Goal: Task Accomplishment & Management: Manage account settings

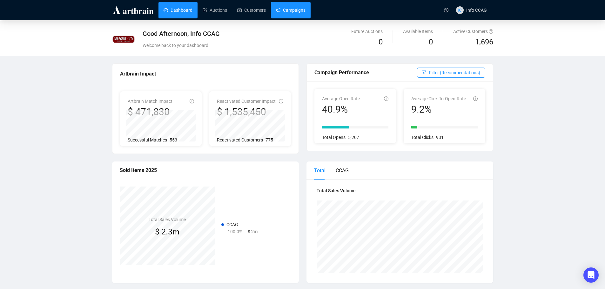
click at [298, 11] on link "Campaigns" at bounding box center [291, 10] width 30 height 17
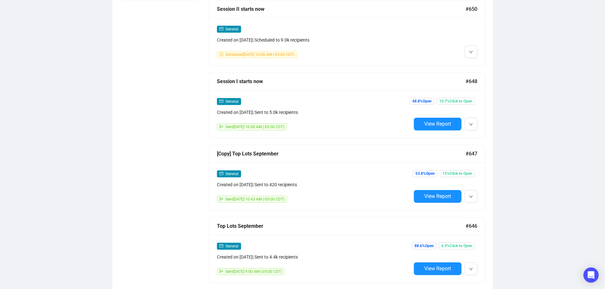
scroll to position [350, 0]
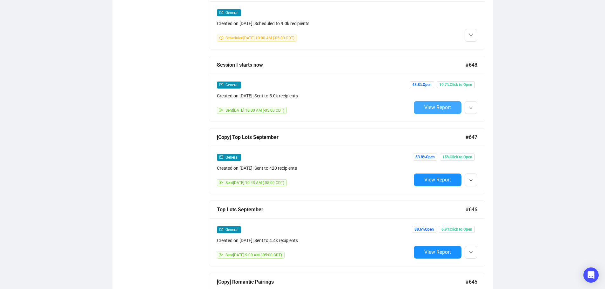
click at [429, 108] on span "View Report" at bounding box center [438, 108] width 27 height 6
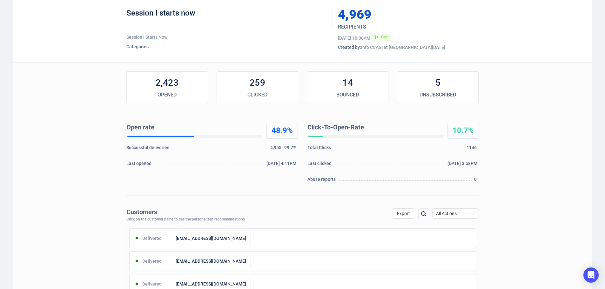
scroll to position [95, 0]
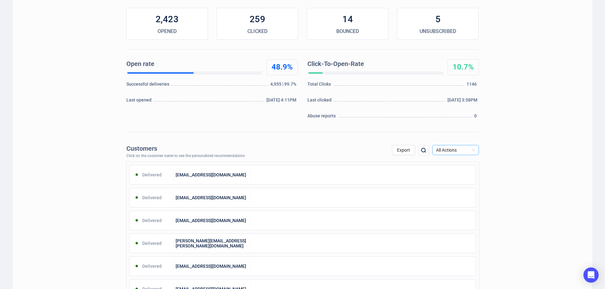
click at [457, 148] on span "All Actions" at bounding box center [455, 151] width 39 height 10
click at [447, 202] on div "Unsubscribe" at bounding box center [456, 203] width 37 height 7
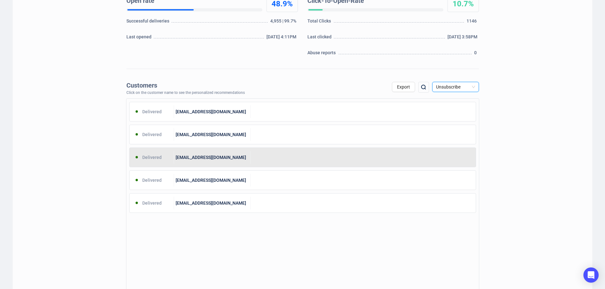
scroll to position [159, 0]
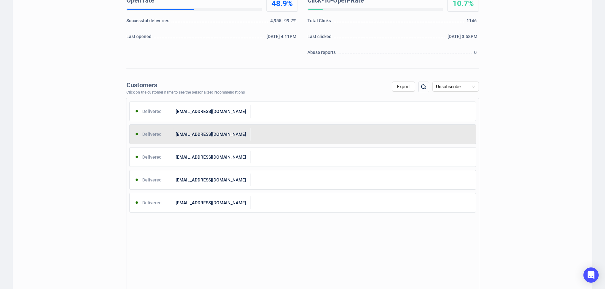
click at [290, 137] on div at bounding box center [363, 134] width 225 height 13
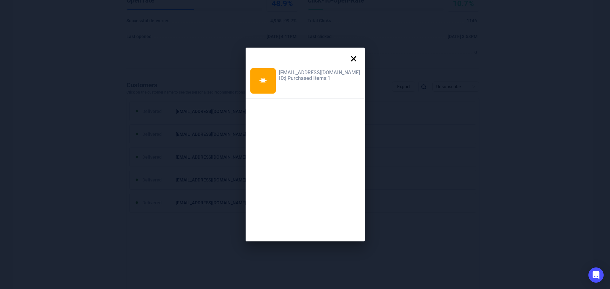
click at [357, 56] on icon at bounding box center [353, 58] width 13 height 13
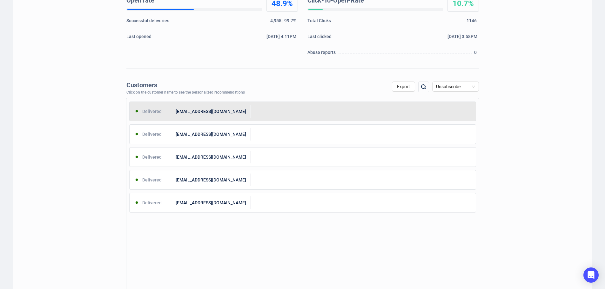
click at [263, 110] on div at bounding box center [363, 111] width 225 height 13
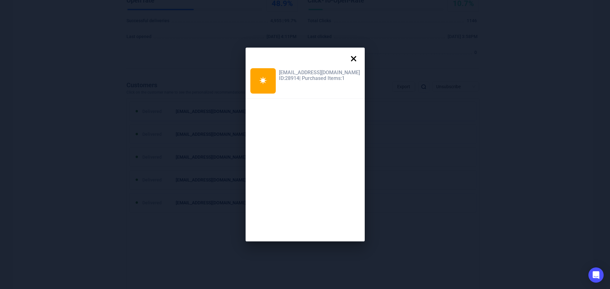
click at [351, 58] on icon at bounding box center [353, 58] width 5 height 5
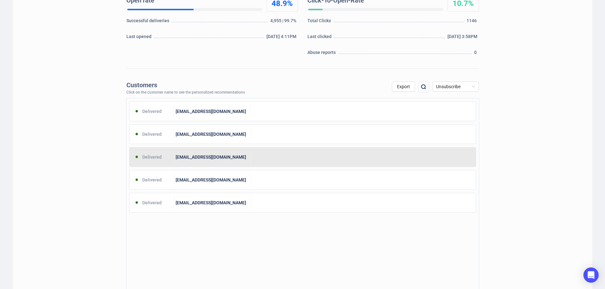
click at [245, 159] on div "[EMAIL_ADDRESS][DOMAIN_NAME]" at bounding box center [212, 157] width 77 height 13
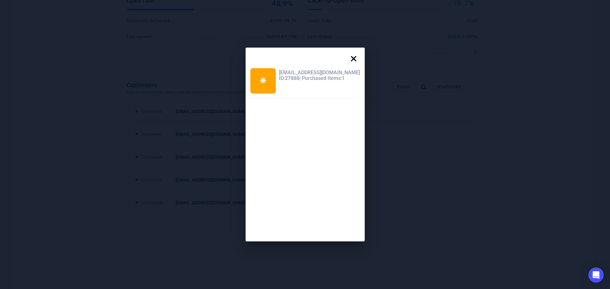
click at [351, 58] on icon at bounding box center [353, 58] width 13 height 13
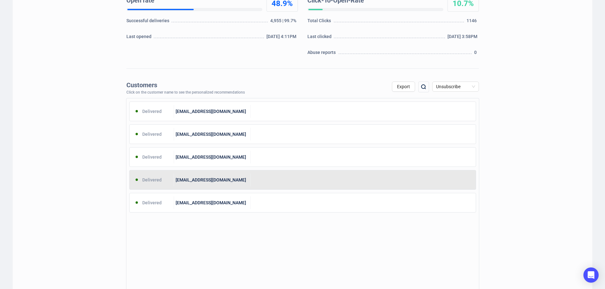
click at [247, 174] on div "[EMAIL_ADDRESS][DOMAIN_NAME]" at bounding box center [212, 180] width 77 height 13
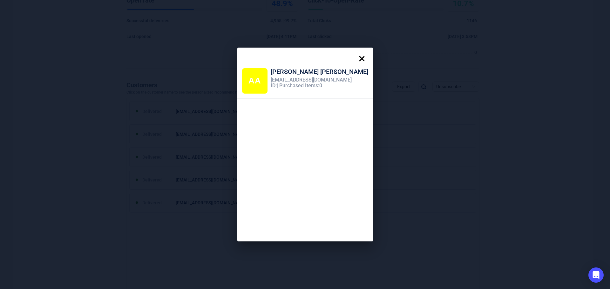
click at [356, 56] on icon at bounding box center [362, 58] width 13 height 13
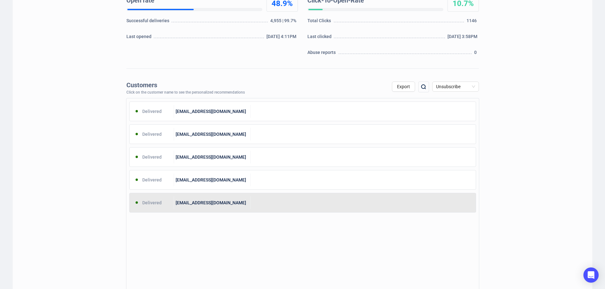
click at [232, 208] on div "[EMAIL_ADDRESS][DOMAIN_NAME]" at bounding box center [212, 203] width 77 height 13
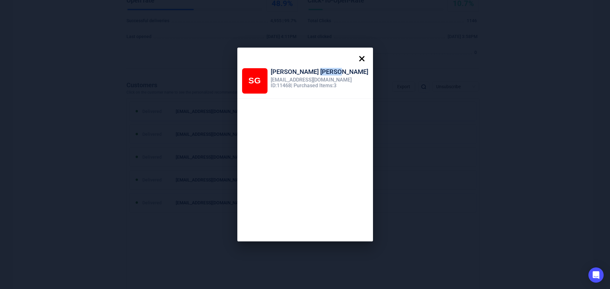
drag, startPoint x: 324, startPoint y: 73, endPoint x: 299, endPoint y: 71, distance: 25.1
click at [299, 71] on div "[PERSON_NAME]" at bounding box center [320, 72] width 98 height 9
copy div "[PERSON_NAME]"
click at [359, 59] on icon at bounding box center [361, 58] width 5 height 5
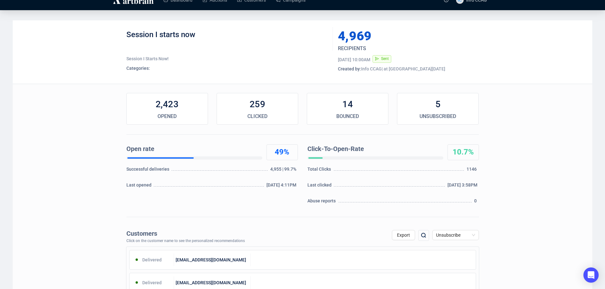
scroll to position [0, 0]
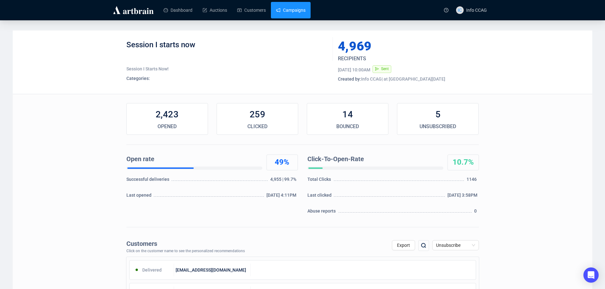
click at [287, 7] on link "Campaigns" at bounding box center [291, 10] width 30 height 17
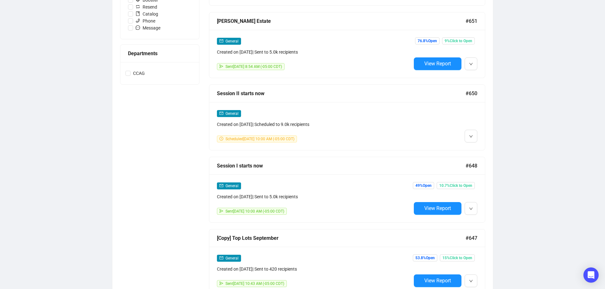
scroll to position [254, 0]
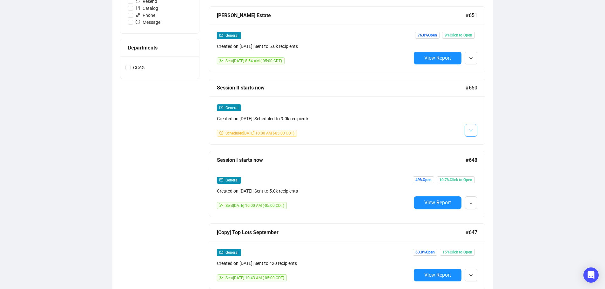
click at [472, 135] on button "button" at bounding box center [471, 130] width 13 height 13
click at [476, 142] on li "Edit" at bounding box center [483, 143] width 34 height 10
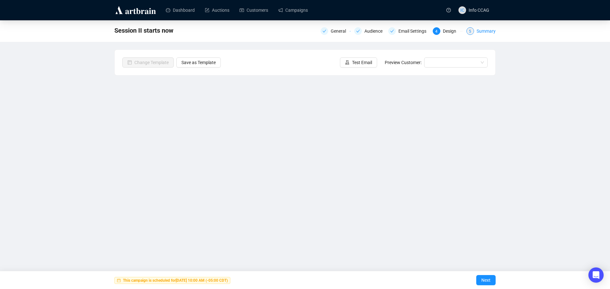
click at [484, 33] on div "Summary" at bounding box center [486, 31] width 19 height 8
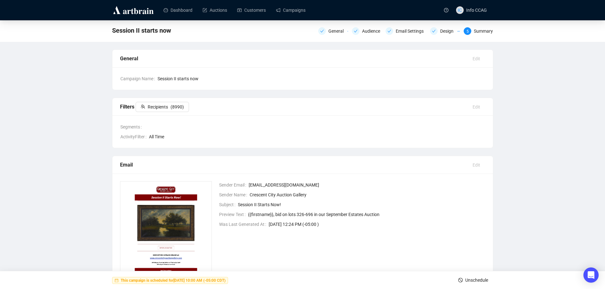
click at [477, 279] on span "Unschedule" at bounding box center [476, 281] width 23 height 18
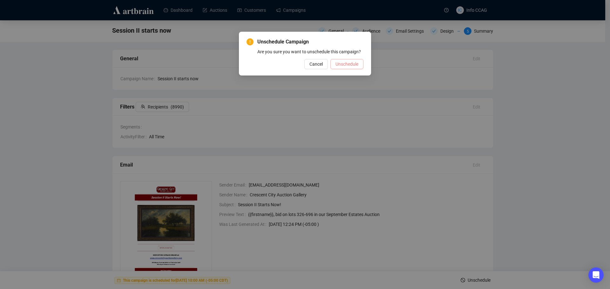
click at [352, 63] on span "Unschedule" at bounding box center [347, 64] width 23 height 7
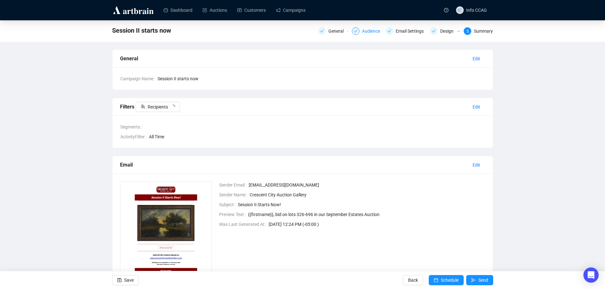
click at [364, 32] on div "Audience" at bounding box center [373, 31] width 22 height 8
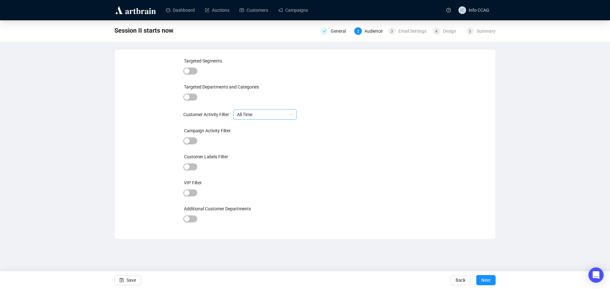
click at [262, 115] on span "All Time" at bounding box center [265, 115] width 56 height 10
click at [262, 119] on span "All Time" at bounding box center [265, 115] width 56 height 10
click at [192, 143] on span "button" at bounding box center [190, 141] width 14 height 7
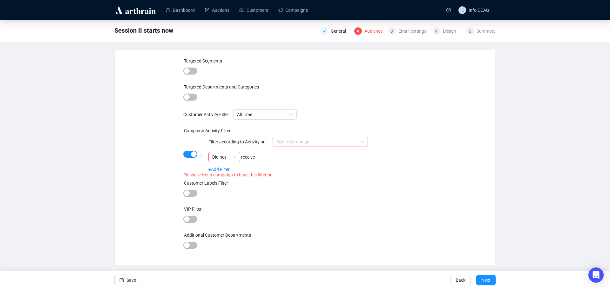
click at [309, 144] on input "search" at bounding box center [317, 142] width 82 height 10
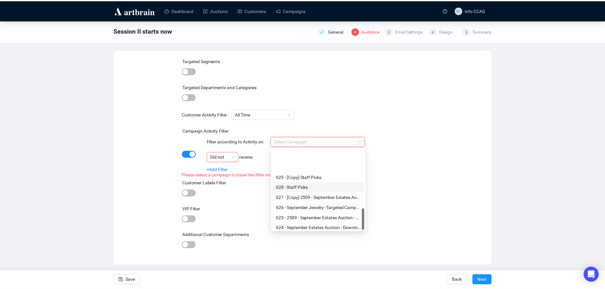
scroll to position [222, 0]
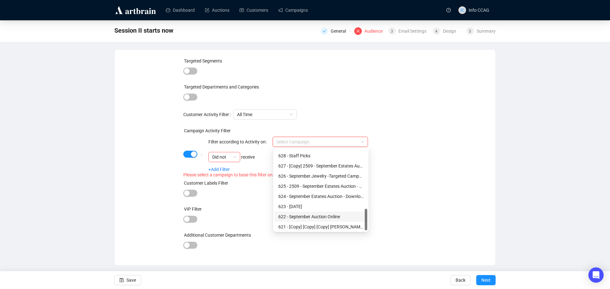
click at [327, 216] on div "622 - September Auction Online" at bounding box center [320, 217] width 85 height 7
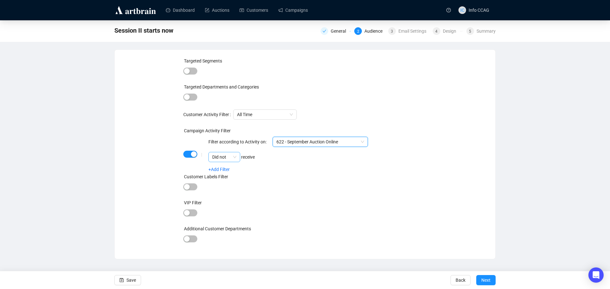
click at [234, 155] on span "Did not" at bounding box center [224, 158] width 24 height 10
click at [234, 171] on div "Did" at bounding box center [225, 169] width 22 height 7
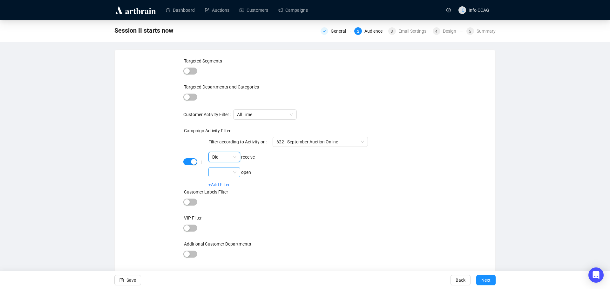
click at [233, 172] on span at bounding box center [224, 173] width 24 height 10
click at [230, 186] on div "Did" at bounding box center [225, 185] width 22 height 7
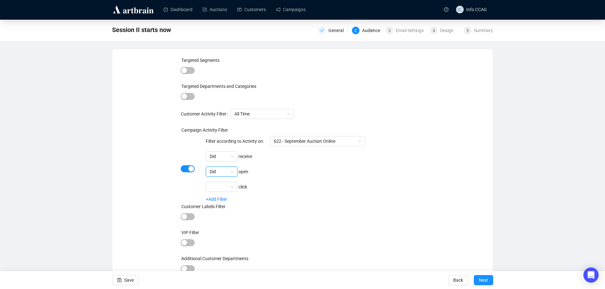
scroll to position [2, 0]
click at [484, 278] on span "Next" at bounding box center [483, 281] width 9 height 18
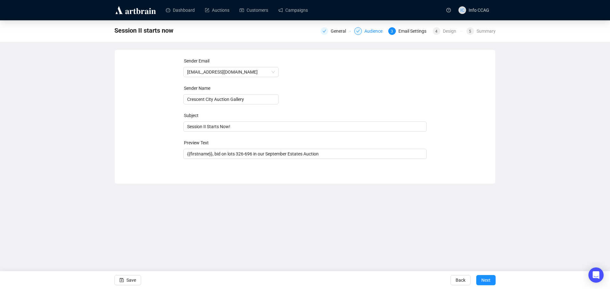
click at [370, 29] on div "Audience" at bounding box center [375, 31] width 22 height 8
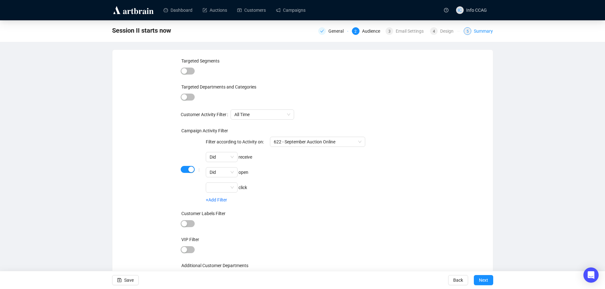
click at [471, 31] on div "5" at bounding box center [468, 31] width 8 height 8
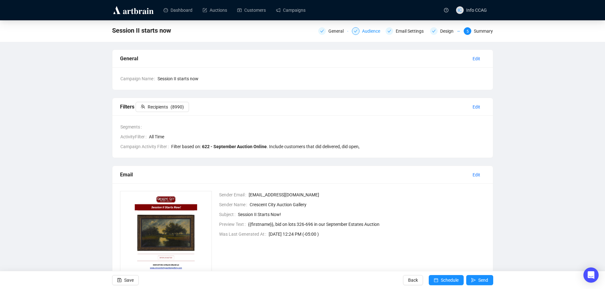
click at [379, 30] on div "Audience" at bounding box center [373, 31] width 22 height 8
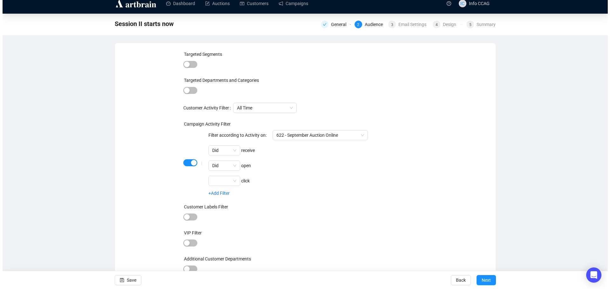
scroll to position [8, 0]
click at [127, 279] on span "Save" at bounding box center [129, 281] width 10 height 18
click at [473, 21] on div "5 Summary" at bounding box center [478, 24] width 29 height 8
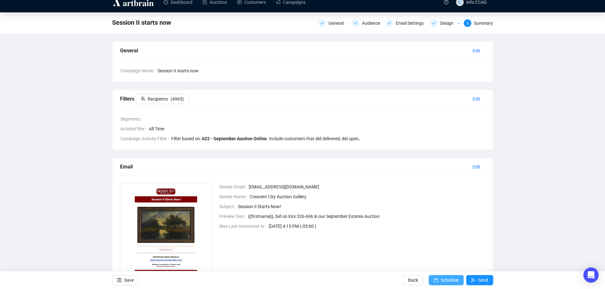
click at [446, 276] on span "Schedule" at bounding box center [450, 281] width 18 height 18
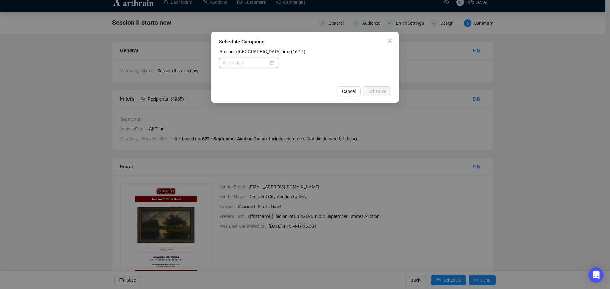
click at [240, 65] on input at bounding box center [246, 62] width 46 height 7
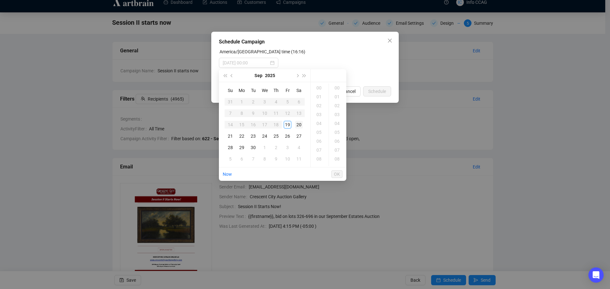
click at [298, 123] on div "20" at bounding box center [299, 125] width 8 height 8
click at [318, 114] on div "10" at bounding box center [319, 113] width 15 height 9
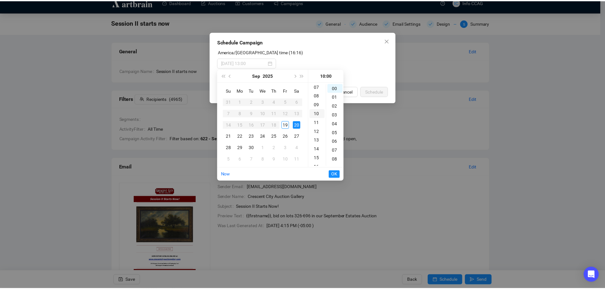
scroll to position [89, 0]
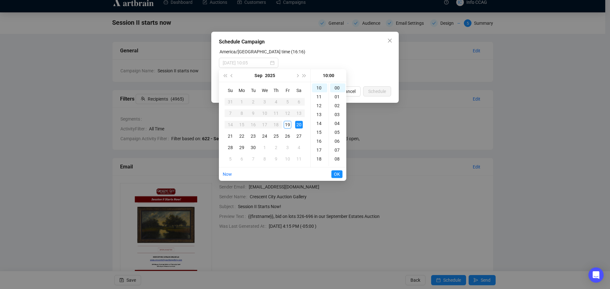
type input "[DATE] 10:00"
click at [337, 173] on span "OK" at bounding box center [337, 174] width 6 height 12
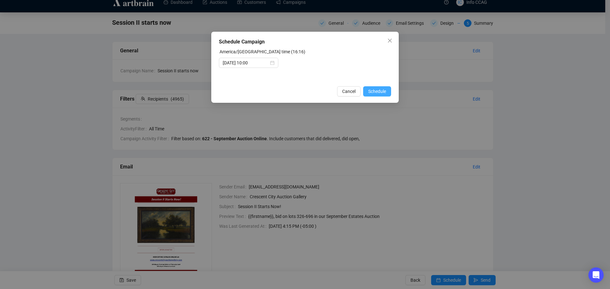
click at [370, 90] on span "Schedule" at bounding box center [377, 91] width 18 height 7
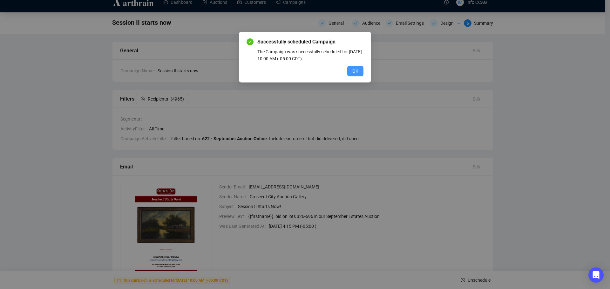
click at [358, 72] on span "OK" at bounding box center [355, 71] width 6 height 7
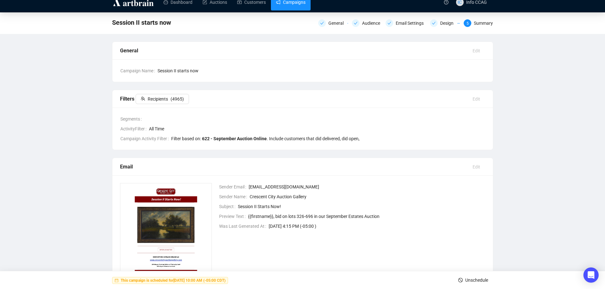
click at [299, 7] on link "Campaigns" at bounding box center [291, 2] width 30 height 17
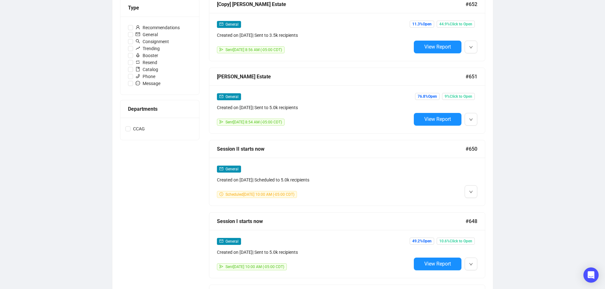
scroll to position [199, 0]
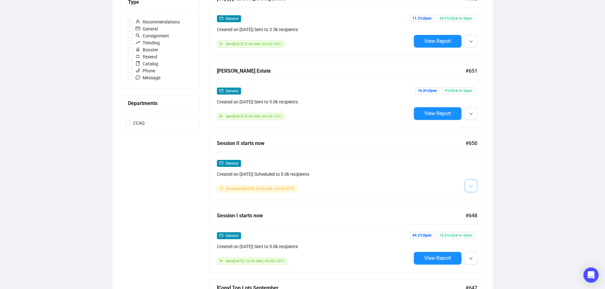
click at [467, 183] on button "button" at bounding box center [471, 186] width 13 height 13
click at [475, 217] on li "Duplicate" at bounding box center [483, 219] width 34 height 10
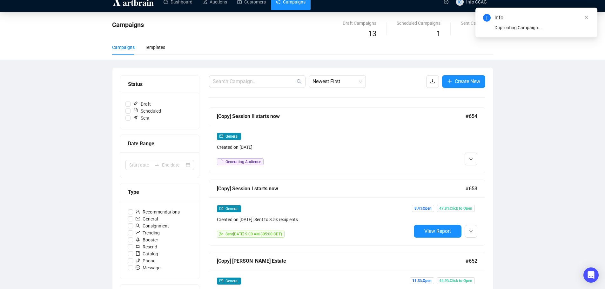
scroll to position [8, 0]
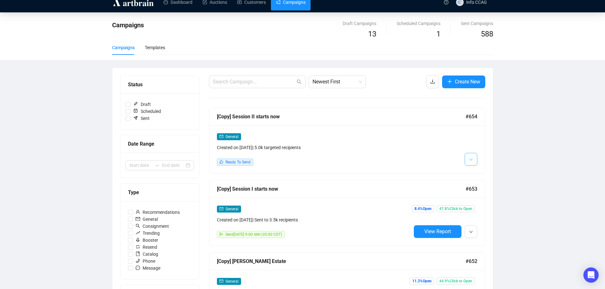
click at [470, 157] on span "button" at bounding box center [471, 159] width 4 height 8
click at [473, 171] on img at bounding box center [472, 173] width 5 height 5
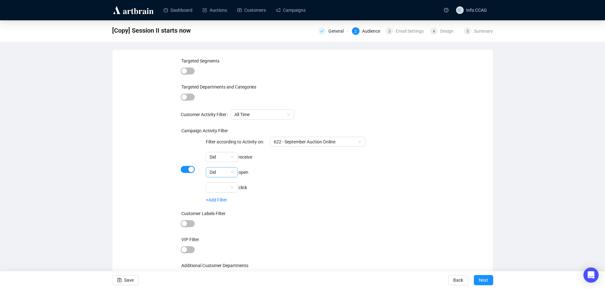
click at [235, 173] on div "Did" at bounding box center [222, 172] width 32 height 10
drag, startPoint x: 231, startPoint y: 194, endPoint x: 207, endPoint y: 210, distance: 27.8
click at [230, 194] on div "Did not" at bounding box center [222, 195] width 22 height 7
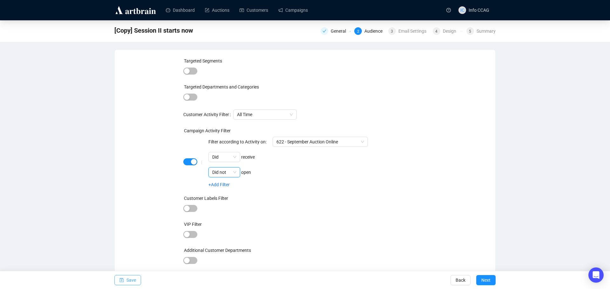
click at [131, 280] on span "Save" at bounding box center [131, 281] width 10 height 18
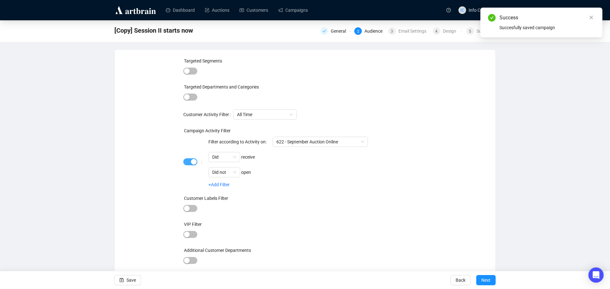
click at [187, 164] on span "button" at bounding box center [190, 162] width 14 height 7
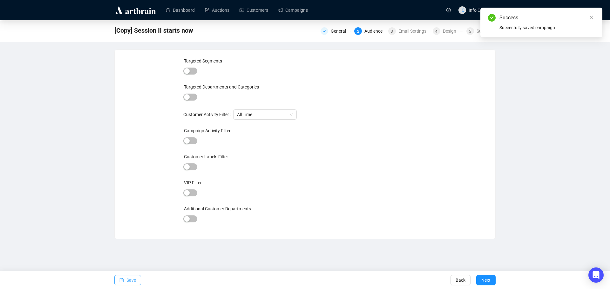
click at [123, 284] on span "button" at bounding box center [121, 281] width 4 height 18
click at [592, 15] on icon "close" at bounding box center [591, 17] width 4 height 4
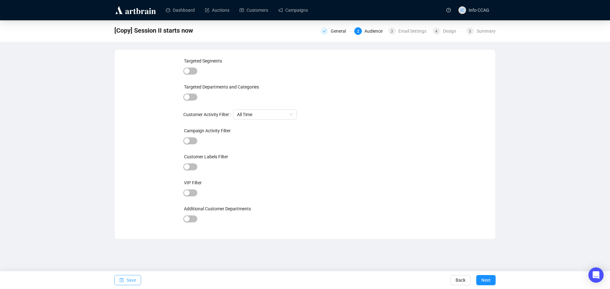
click at [590, 14] on div "Dashboard Auctions Customers Campaigns IC Info CCAG" at bounding box center [305, 10] width 610 height 20
click at [296, 13] on link "Campaigns" at bounding box center [293, 10] width 30 height 17
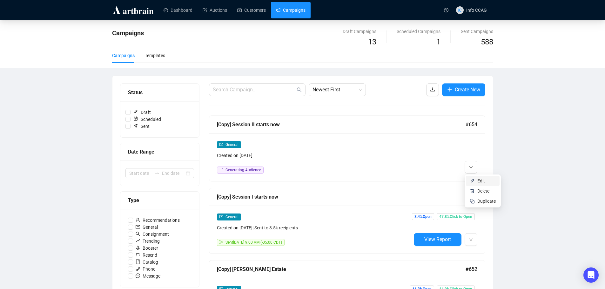
click at [473, 180] on img at bounding box center [472, 181] width 5 height 5
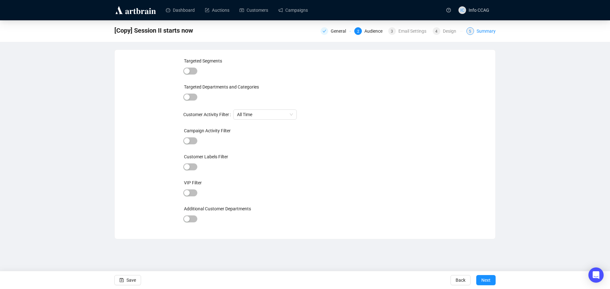
click at [478, 31] on div "Summary" at bounding box center [486, 31] width 19 height 8
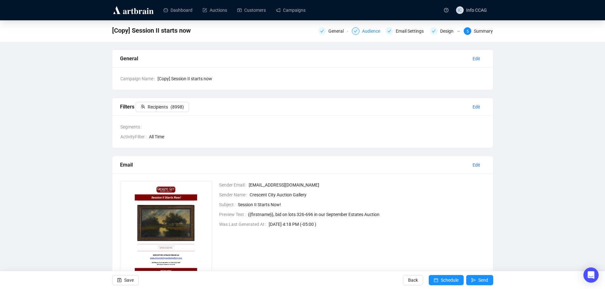
click at [367, 30] on div "Audience" at bounding box center [373, 31] width 22 height 8
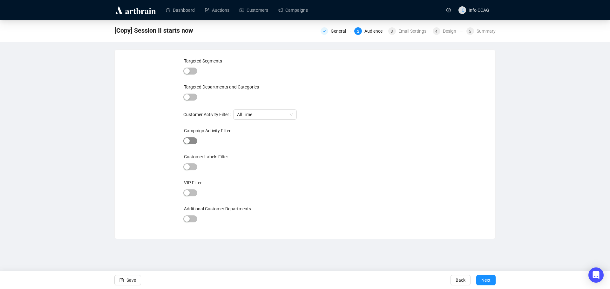
click at [192, 141] on span "button" at bounding box center [190, 141] width 14 height 7
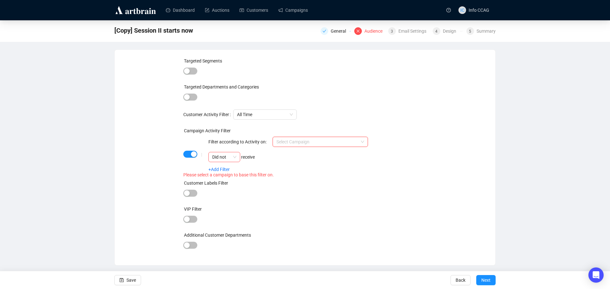
click at [307, 144] on input "search" at bounding box center [317, 142] width 82 height 10
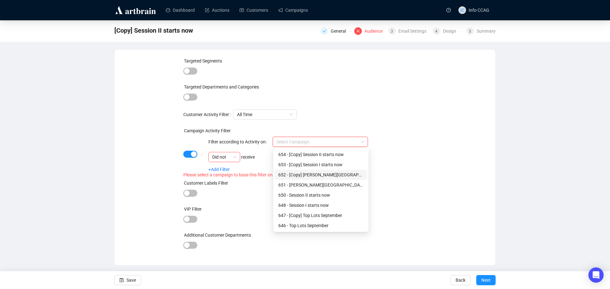
click at [445, 153] on div "Targeted Segments Targeted Departments and Categories Customer Activity Filter …" at bounding box center [304, 158] width 365 height 200
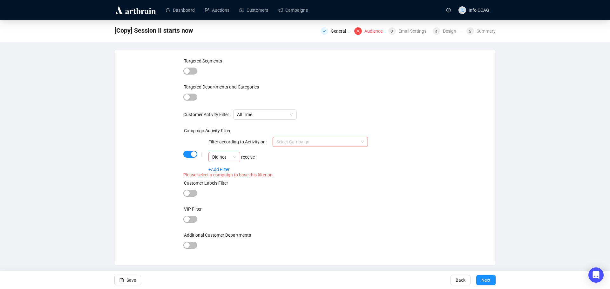
click at [233, 158] on span "Did not" at bounding box center [224, 158] width 24 height 10
click at [287, 142] on input "search" at bounding box center [317, 142] width 82 height 10
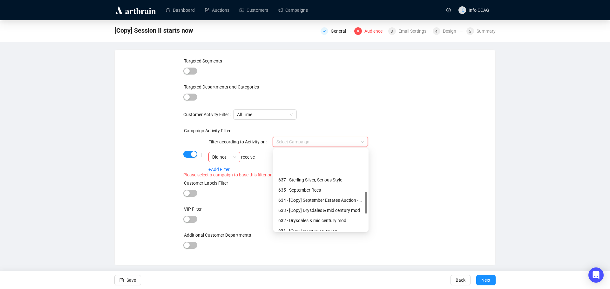
scroll to position [224, 0]
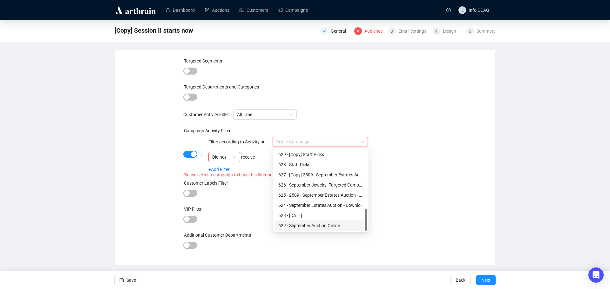
click at [297, 225] on div "622 - September Auction Online" at bounding box center [320, 225] width 85 height 7
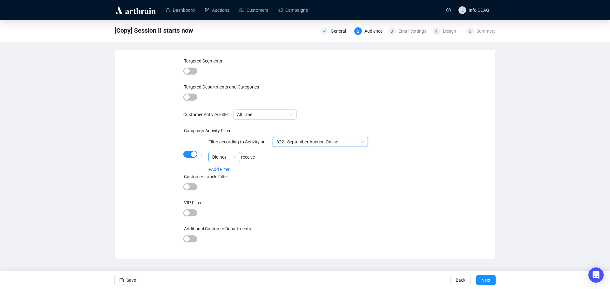
click at [234, 157] on span "Did not" at bounding box center [224, 158] width 24 height 10
click at [228, 169] on div "Did" at bounding box center [225, 169] width 22 height 7
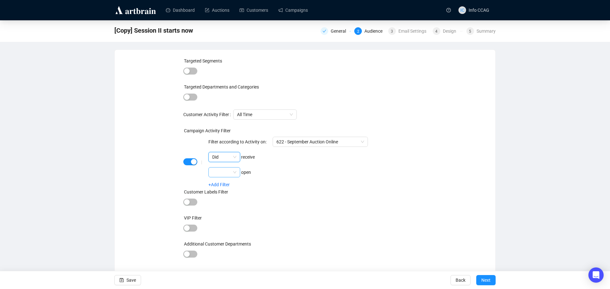
click at [232, 174] on span at bounding box center [224, 173] width 24 height 10
click at [227, 196] on div "Did not" at bounding box center [225, 195] width 22 height 7
click at [126, 281] on span "Save" at bounding box center [131, 281] width 10 height 18
click at [473, 29] on div "5" at bounding box center [470, 31] width 8 height 8
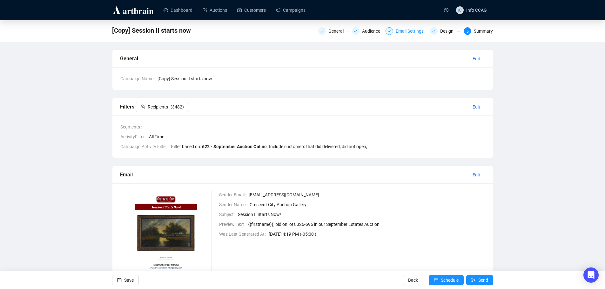
click at [401, 29] on div "Email Settings" at bounding box center [412, 31] width 32 height 8
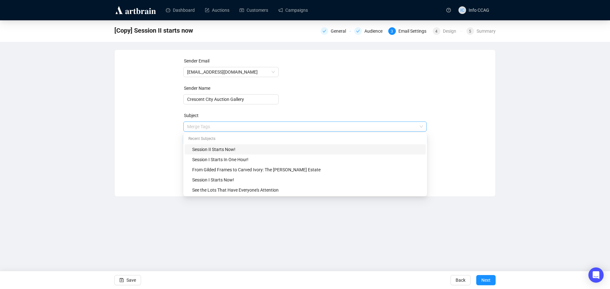
drag, startPoint x: 240, startPoint y: 129, endPoint x: 232, endPoint y: 128, distance: 7.7
click at [232, 128] on span "Merge Tags Session II Starts Now!" at bounding box center [305, 133] width 244 height 18
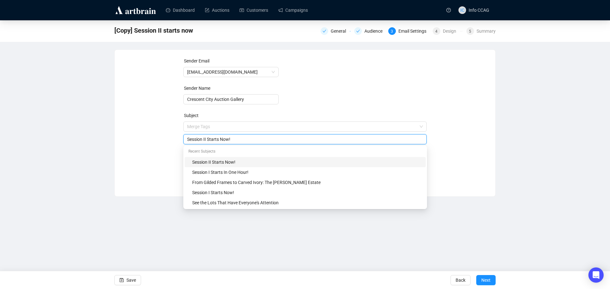
drag, startPoint x: 227, startPoint y: 138, endPoint x: 220, endPoint y: 138, distance: 6.7
click at [220, 138] on input "Session II Starts Now!" at bounding box center [305, 139] width 236 height 7
type input "Session II Starts In One Hour!"
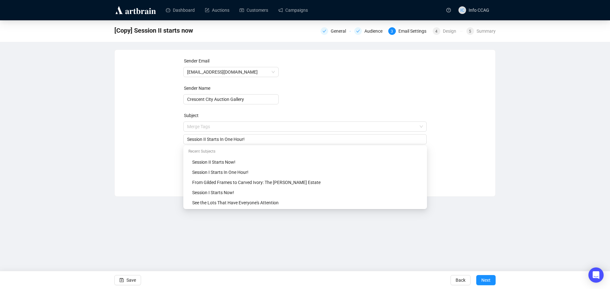
click at [434, 104] on div "Sender Email [EMAIL_ADDRESS][DOMAIN_NAME] Sender Name Crescent City Auction Gal…" at bounding box center [304, 119] width 365 height 122
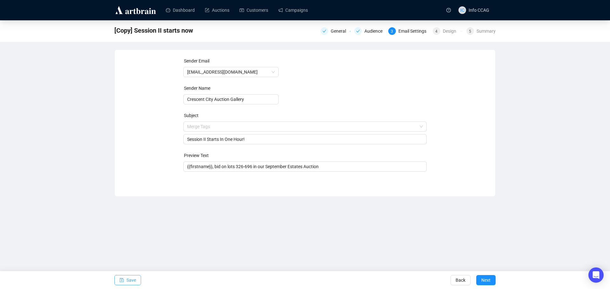
click at [131, 282] on span "Save" at bounding box center [131, 281] width 10 height 18
click at [478, 281] on button "Next" at bounding box center [485, 280] width 19 height 10
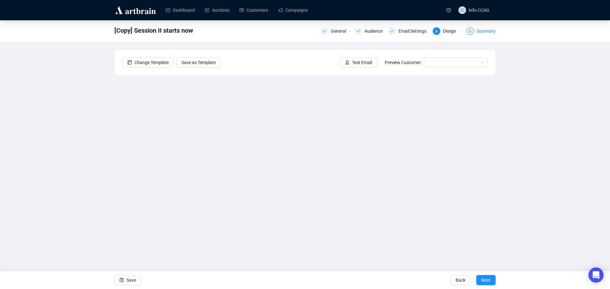
click at [489, 35] on div "Summary" at bounding box center [486, 31] width 19 height 8
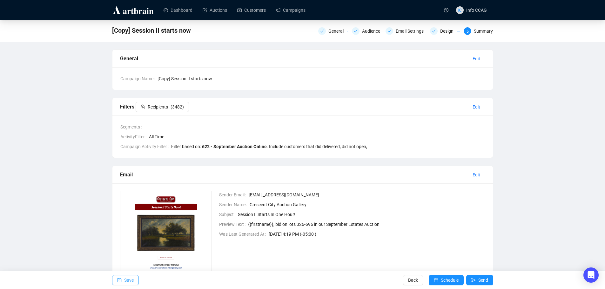
click at [125, 280] on span "Save" at bounding box center [129, 281] width 10 height 18
click at [440, 283] on button "Schedule" at bounding box center [446, 280] width 35 height 10
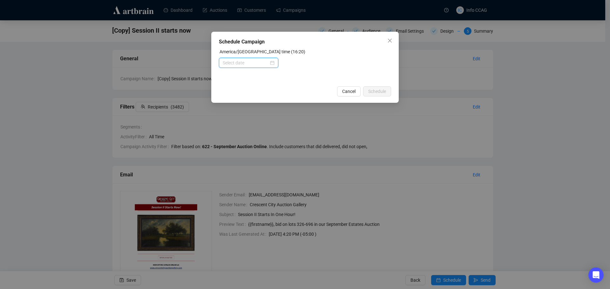
click at [243, 61] on input at bounding box center [246, 62] width 46 height 7
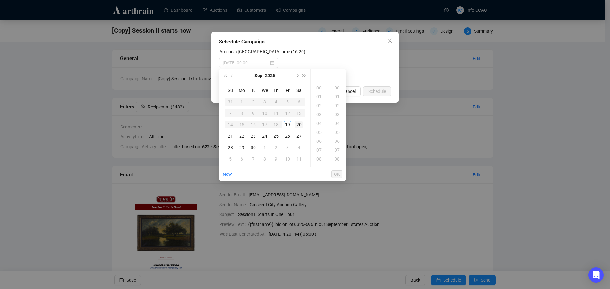
click at [297, 126] on div "20" at bounding box center [299, 125] width 8 height 8
click at [320, 137] on div "09" at bounding box center [319, 136] width 15 height 9
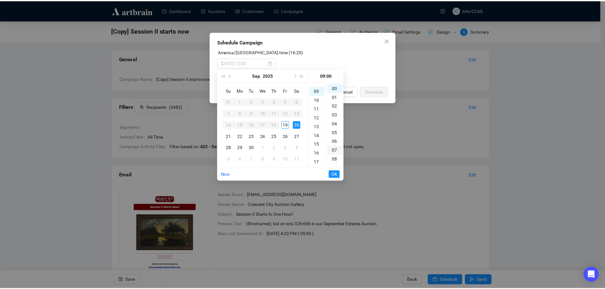
scroll to position [80, 0]
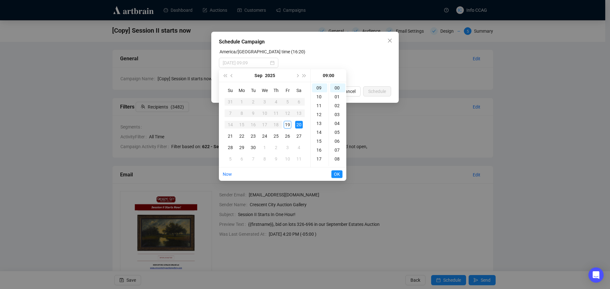
type input "[DATE] 09:00"
click at [336, 176] on span "OK" at bounding box center [337, 174] width 6 height 12
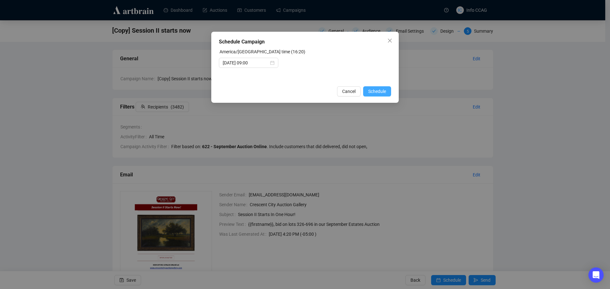
click at [374, 90] on span "Schedule" at bounding box center [377, 91] width 18 height 7
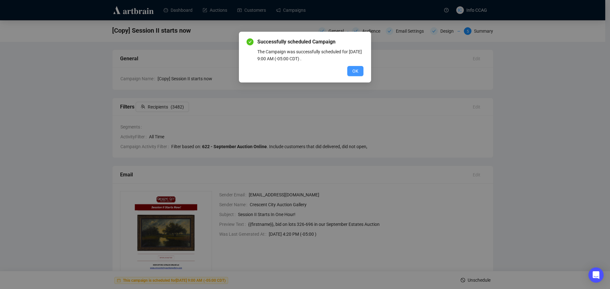
click at [354, 72] on span "OK" at bounding box center [355, 71] width 6 height 7
